Goal: Task Accomplishment & Management: Manage account settings

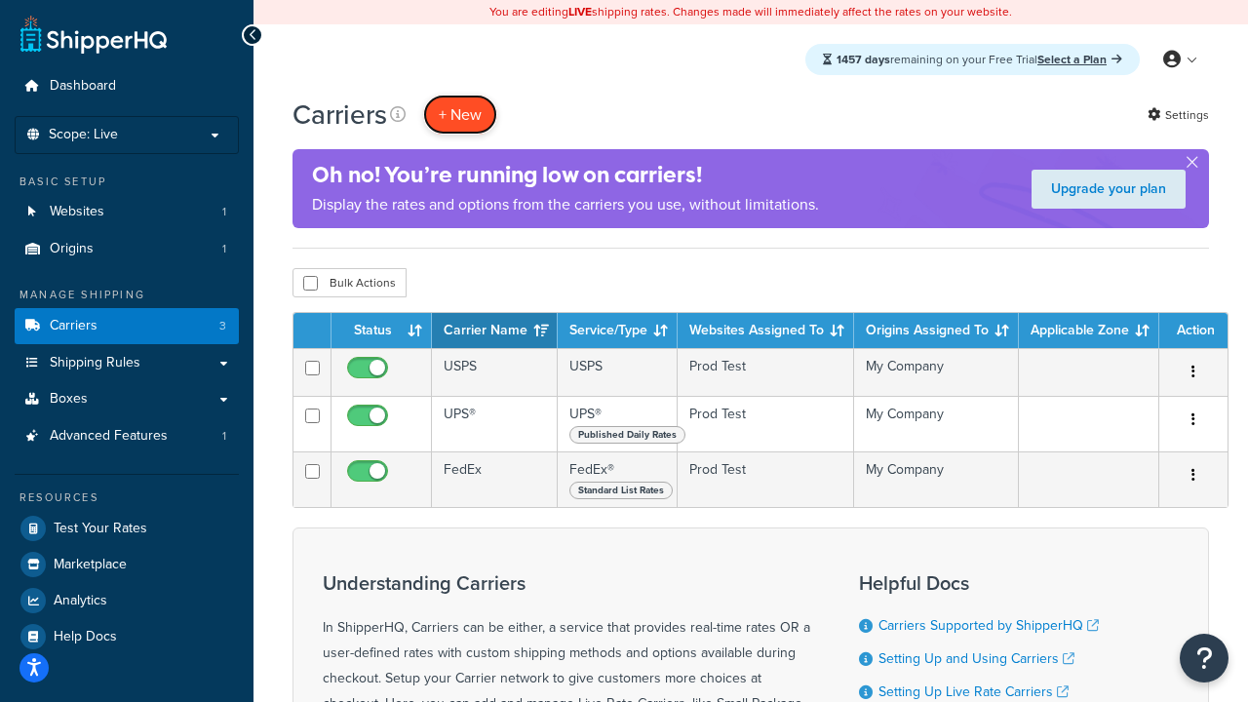
click at [460, 115] on button "+ New" at bounding box center [460, 115] width 74 height 40
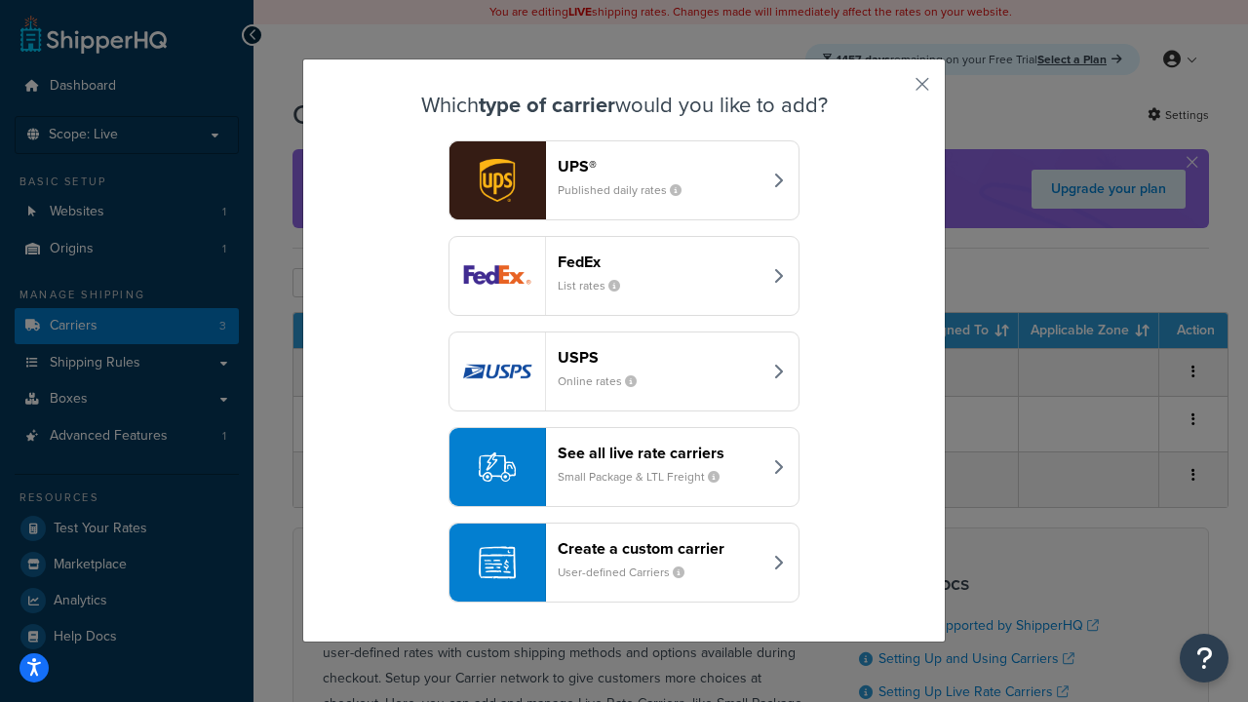
click at [624, 277] on small "List rates" at bounding box center [597, 286] width 78 height 18
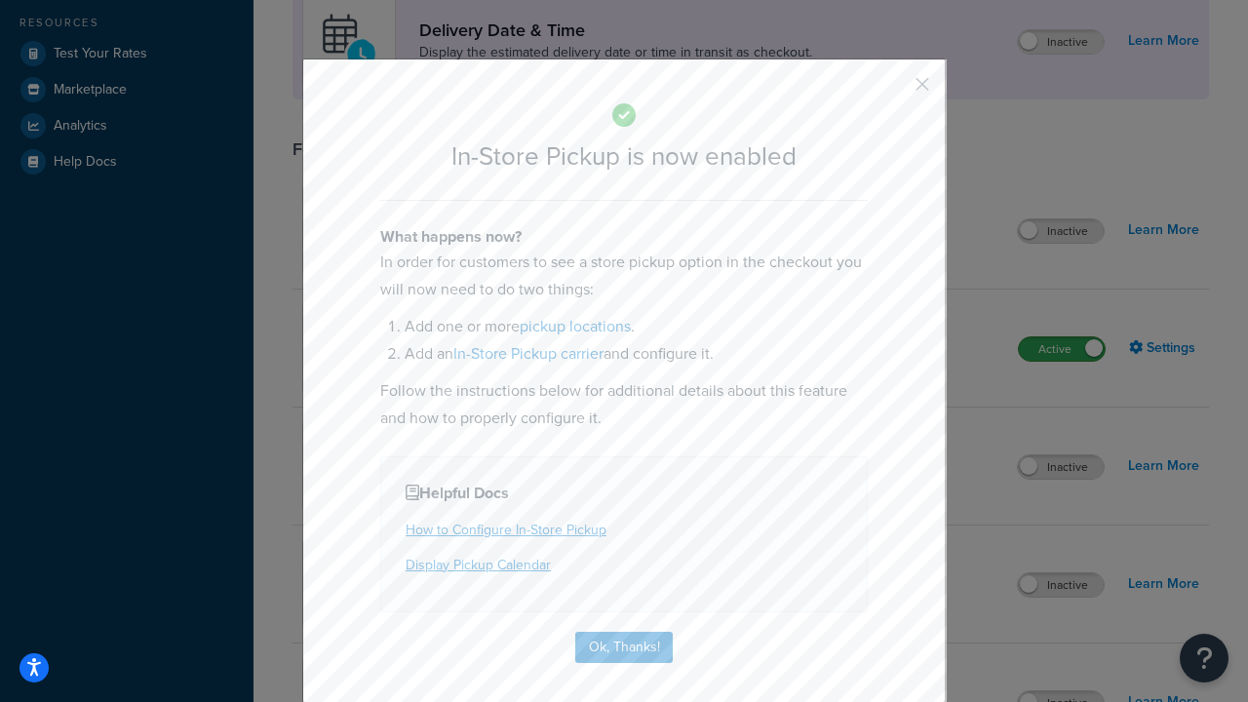
scroll to position [549, 0]
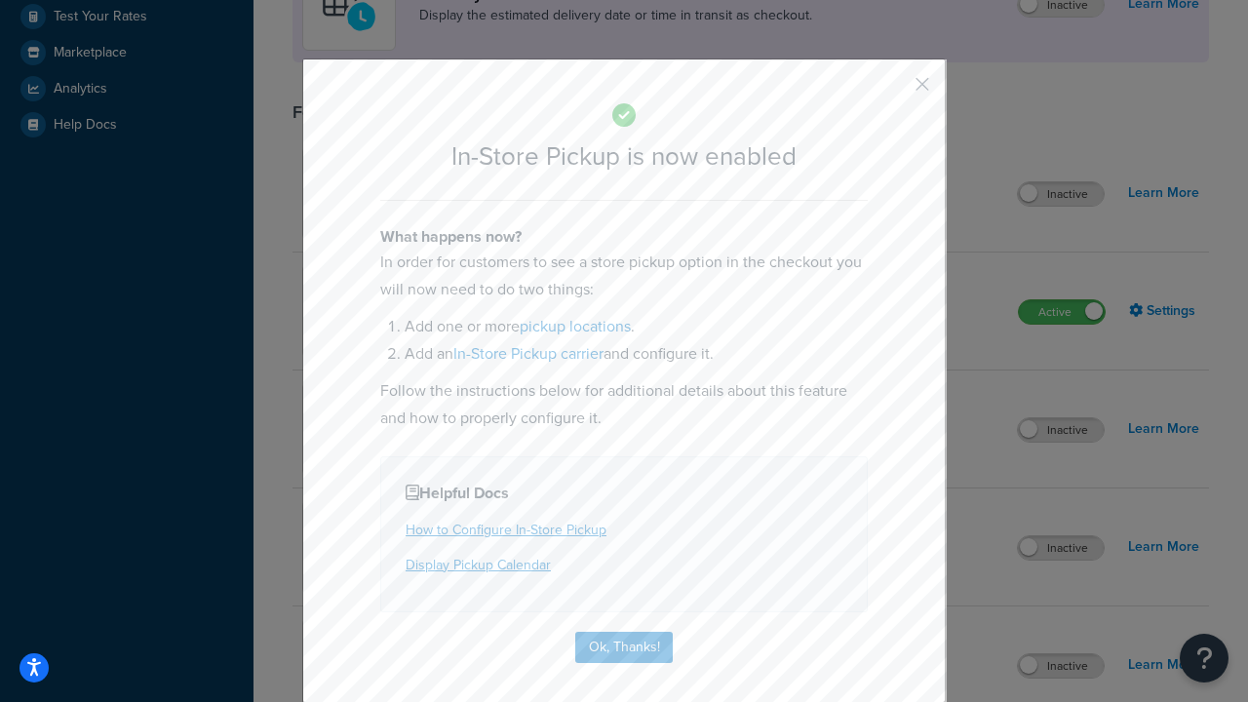
click at [893, 91] on button "button" at bounding box center [893, 91] width 5 height 5
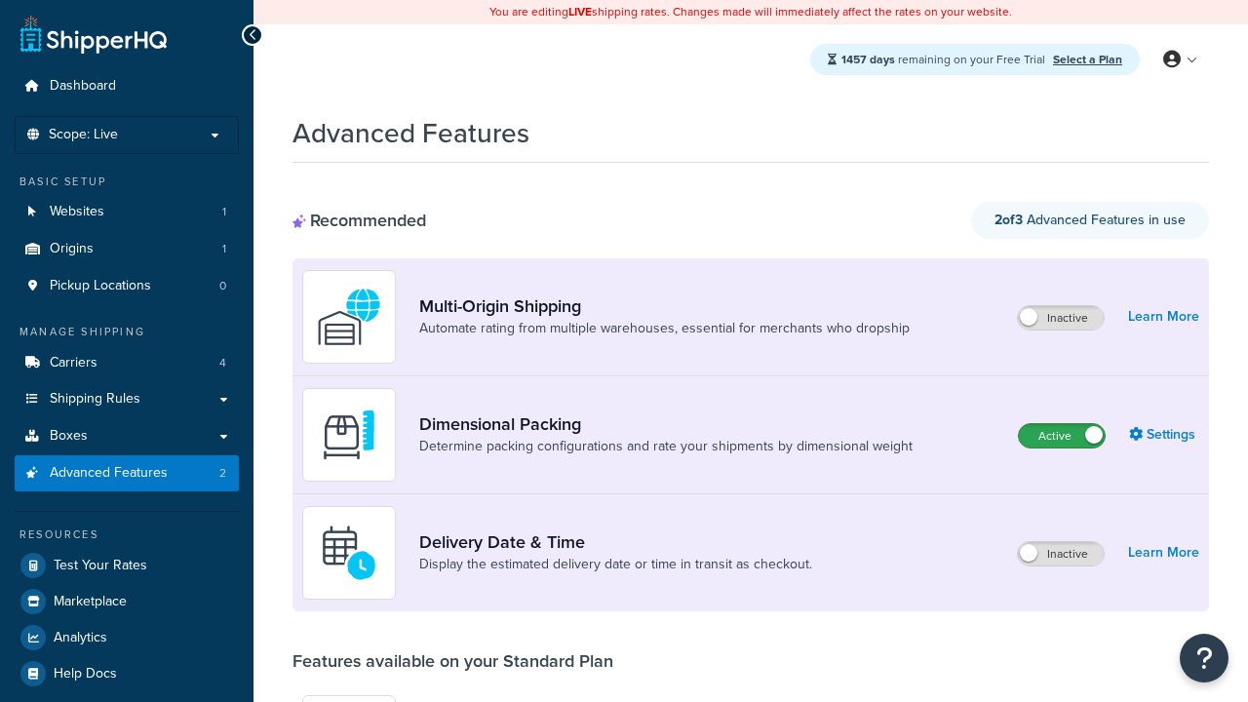
click at [1062, 438] on label "Active" at bounding box center [1062, 435] width 86 height 23
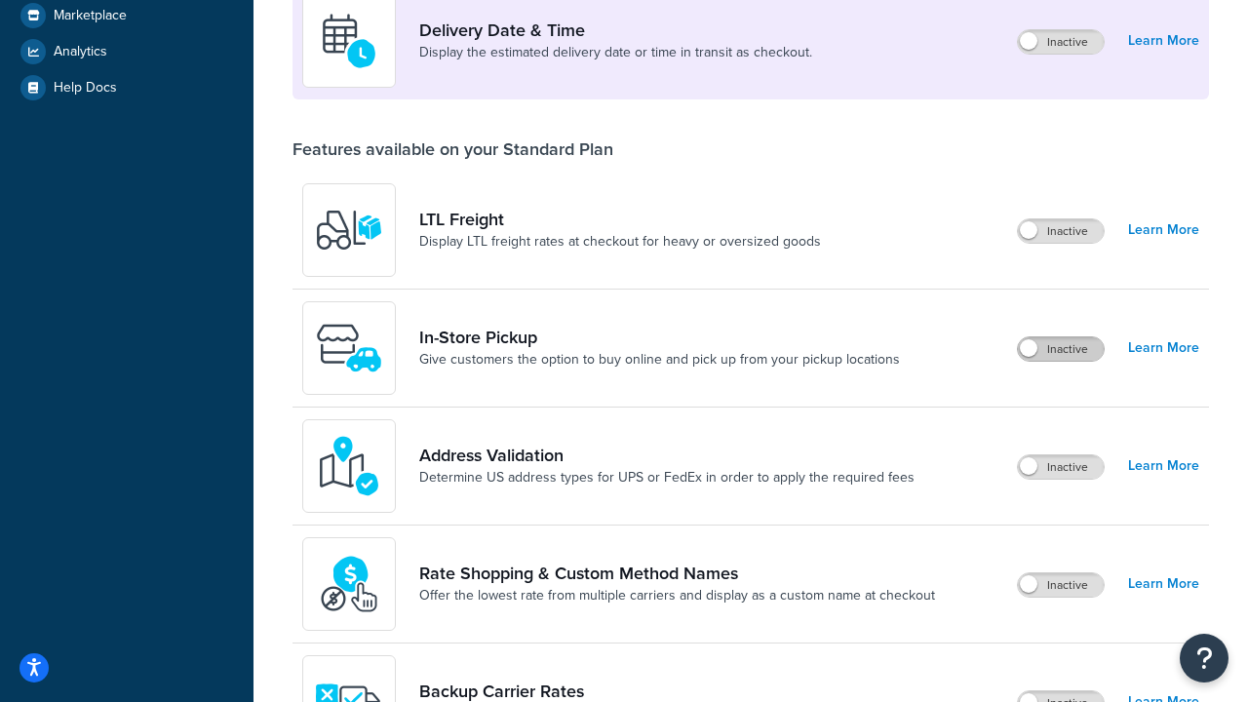
scroll to position [475, 0]
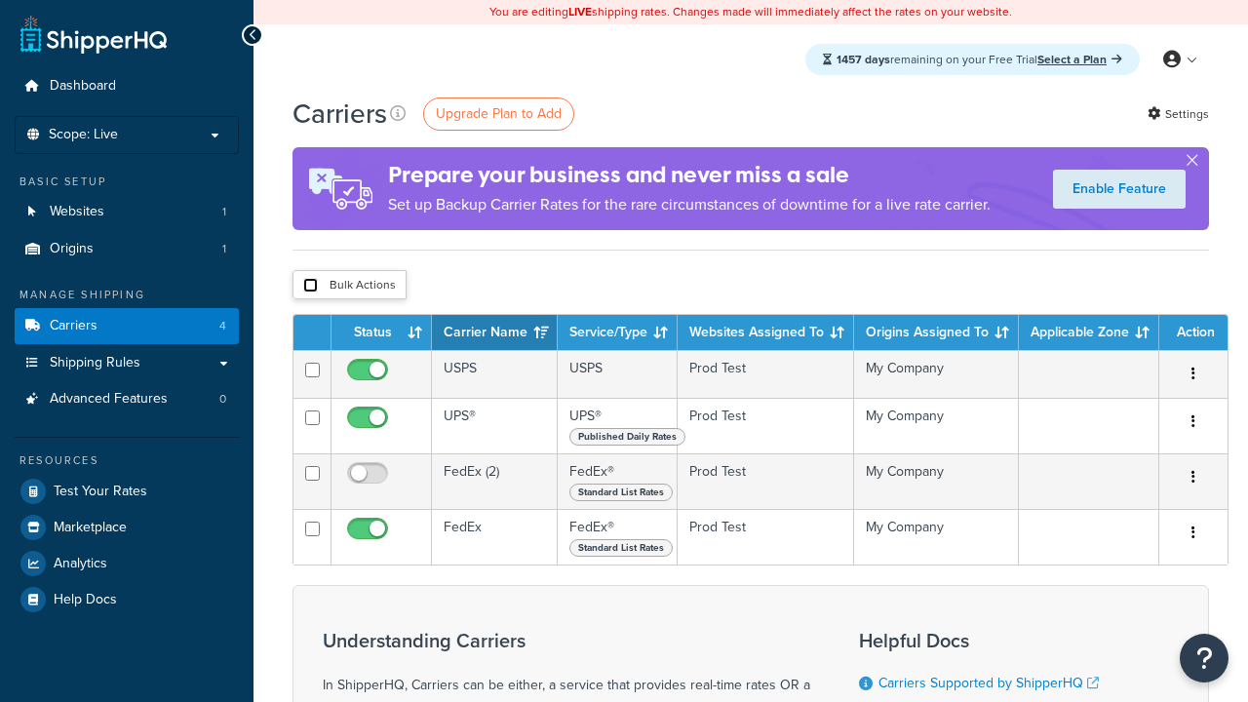
click at [310, 286] on input "checkbox" at bounding box center [310, 285] width 15 height 15
checkbox input "true"
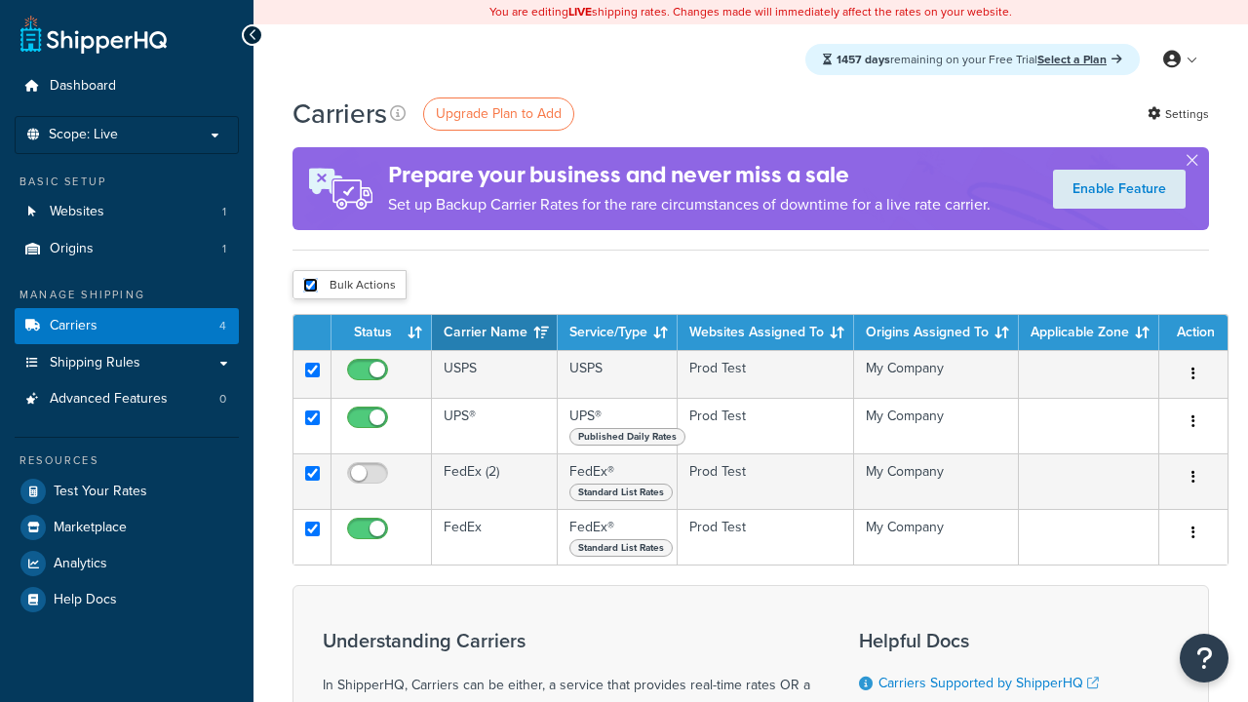
checkbox input "true"
click at [0, 0] on button "Delete" at bounding box center [0, 0] width 0 height 0
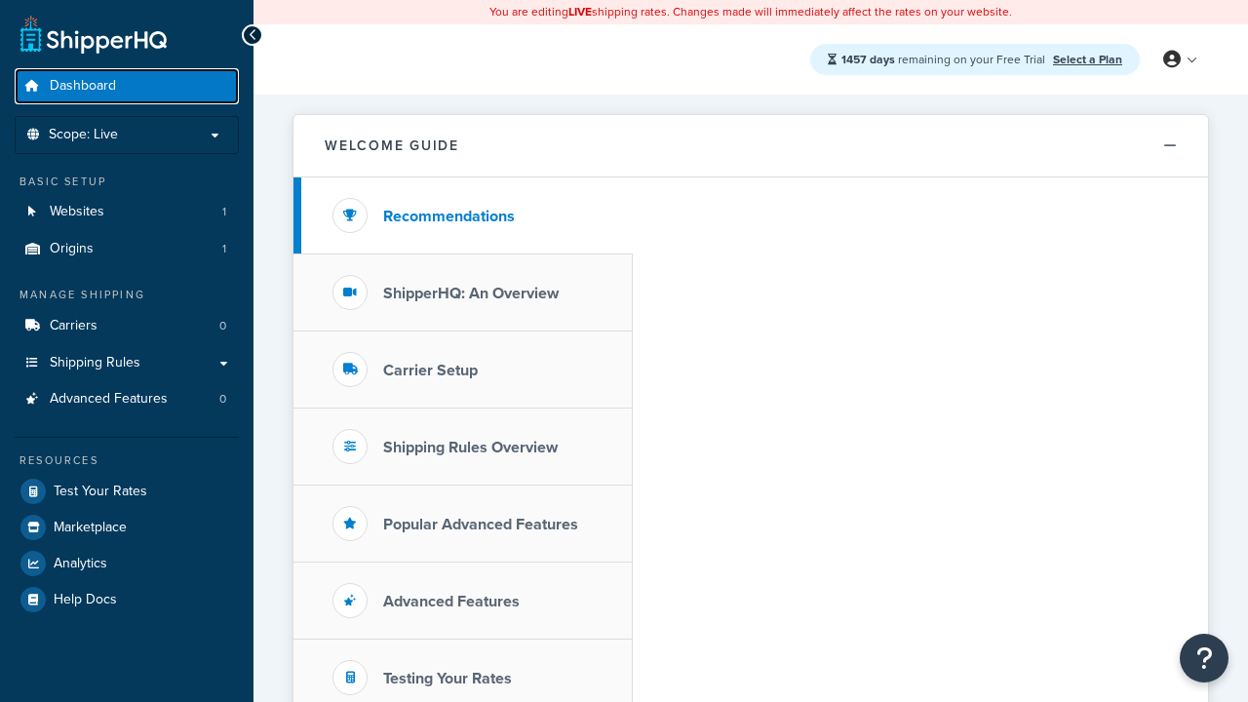
click at [82, 86] on span "Dashboard" at bounding box center [83, 86] width 66 height 17
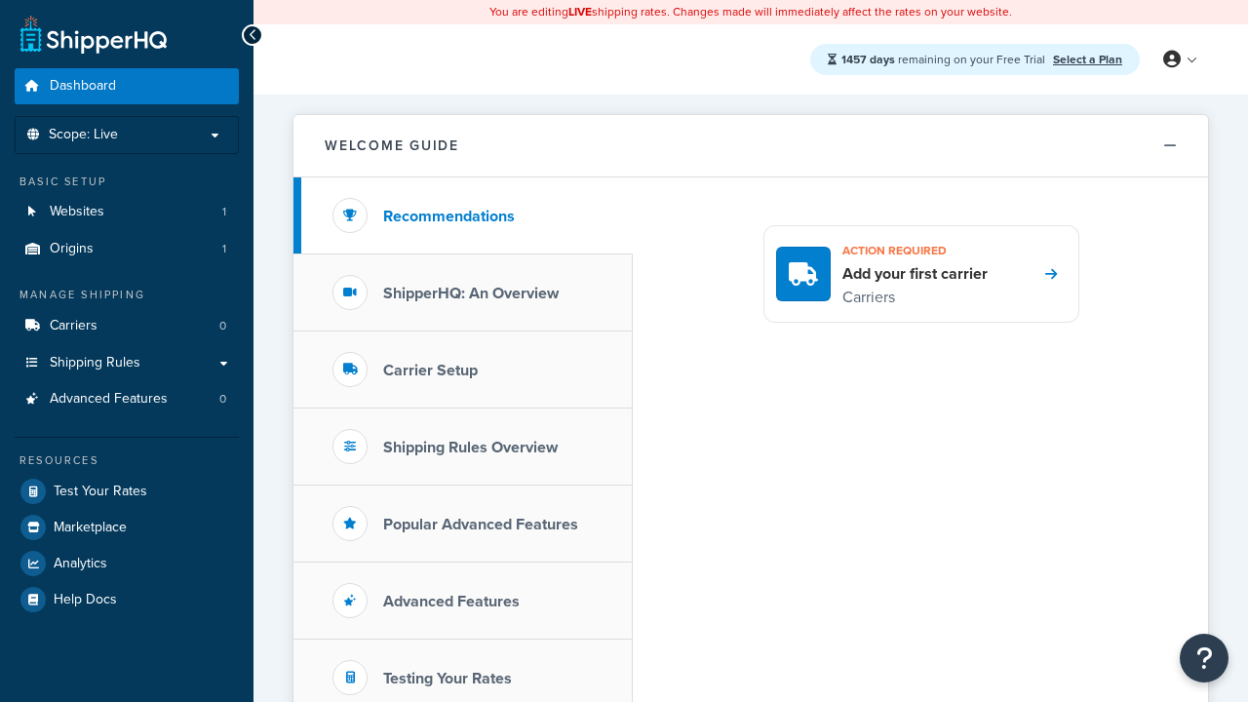
click at [1179, 60] on icon at bounding box center [1172, 60] width 18 height 18
click at [0, 0] on span "Contact Us" at bounding box center [0, 0] width 0 height 0
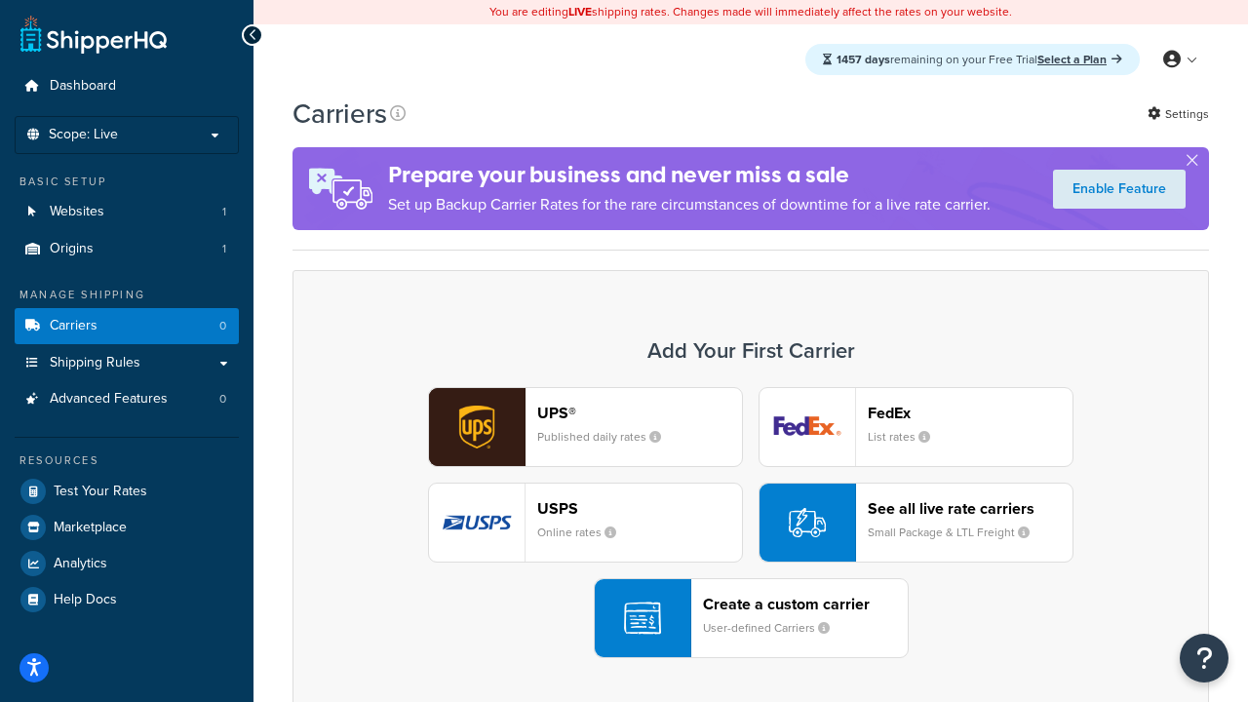
click at [751, 524] on div "UPS® Published daily rates FedEx List rates USPS Online rates See all live rate…" at bounding box center [751, 522] width 876 height 271
click at [970, 413] on header "FedEx" at bounding box center [970, 413] width 205 height 19
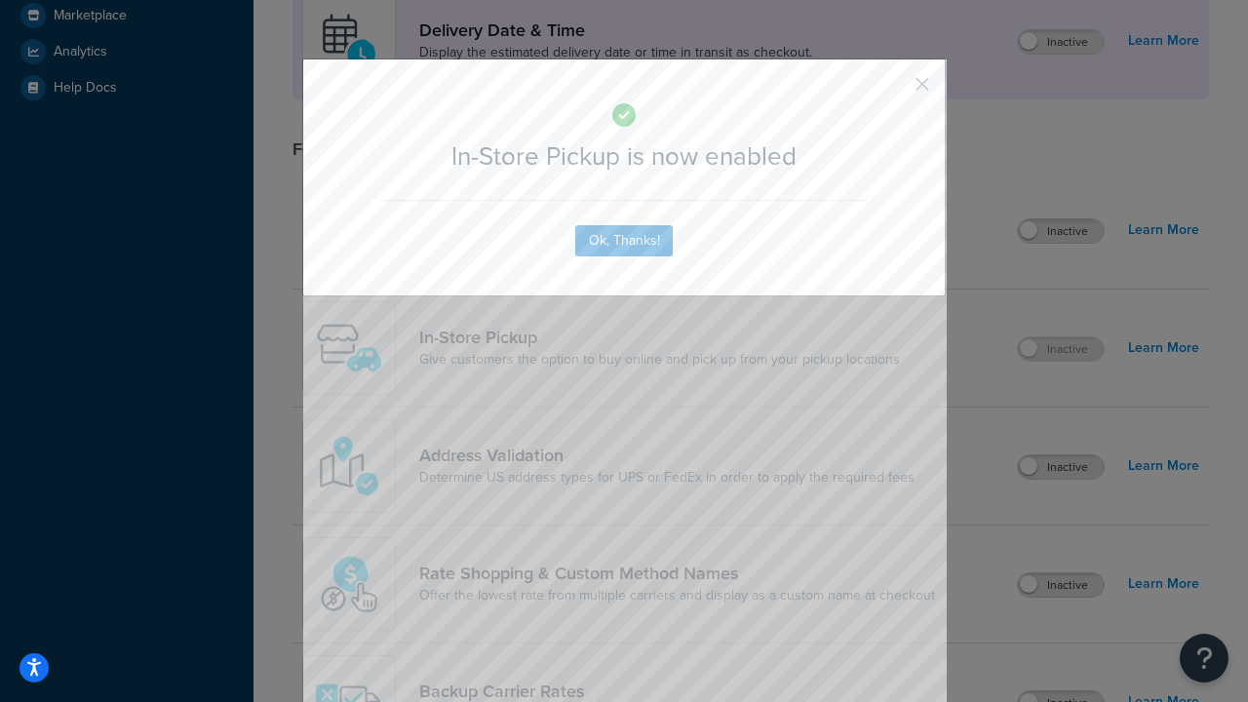
scroll to position [549, 0]
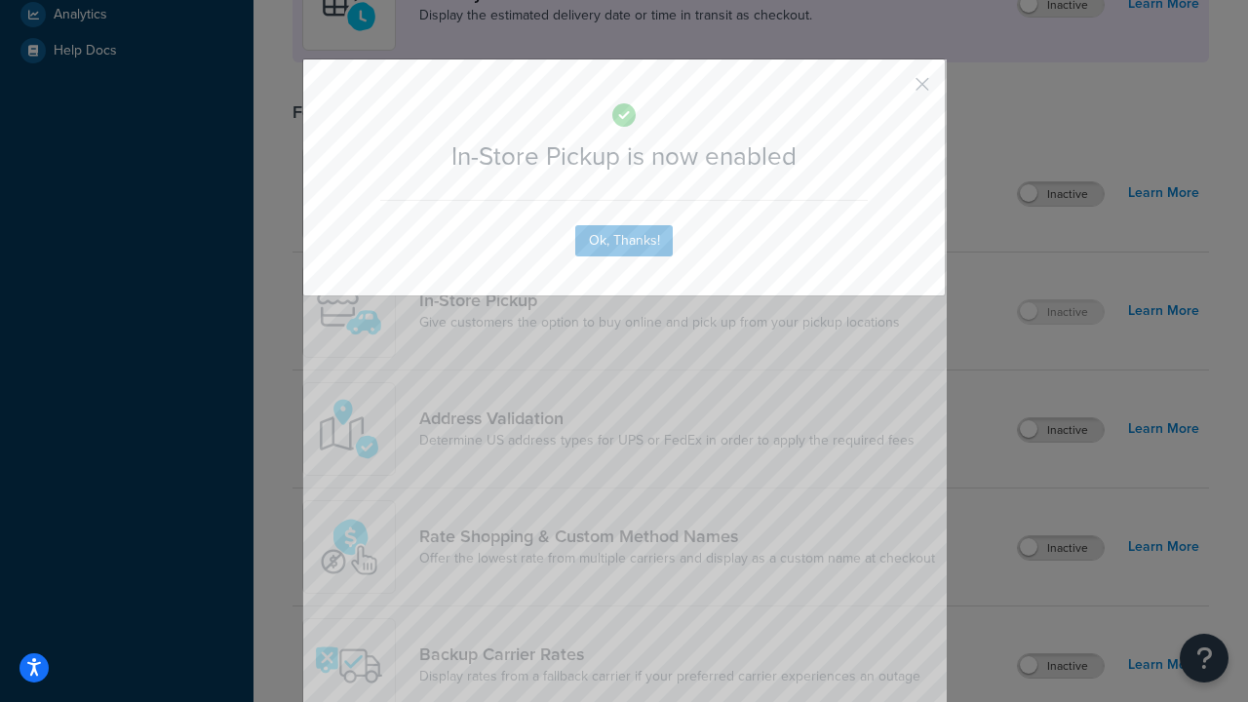
click at [893, 91] on button "button" at bounding box center [893, 91] width 5 height 5
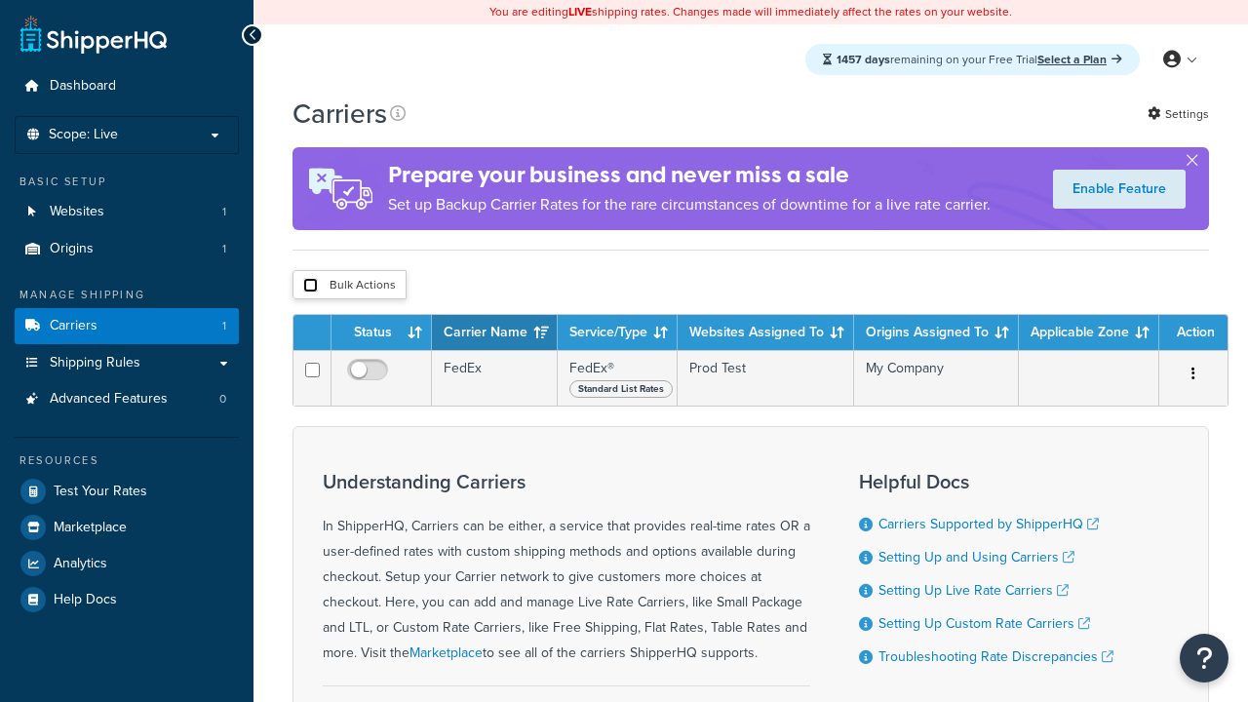
click at [310, 286] on input "checkbox" at bounding box center [310, 285] width 15 height 15
checkbox input "true"
click at [0, 0] on button "Delete" at bounding box center [0, 0] width 0 height 0
